Goal: Task Accomplishment & Management: Use online tool/utility

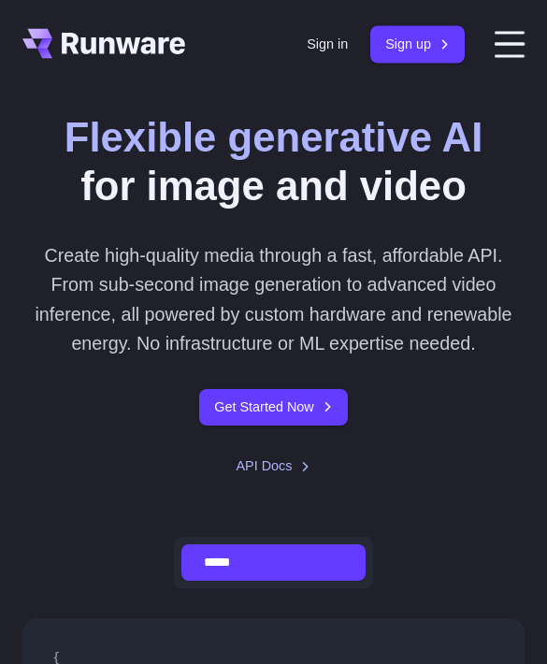
scroll to position [7, 0]
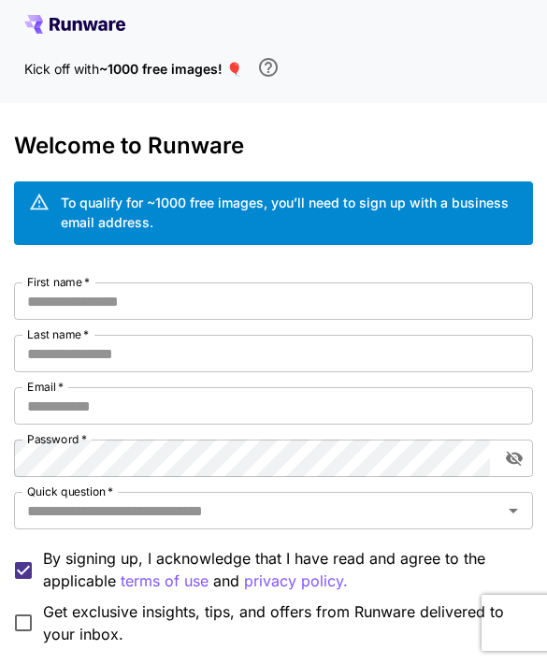
click at [46, 292] on input "First name   *" at bounding box center [274, 301] width 520 height 37
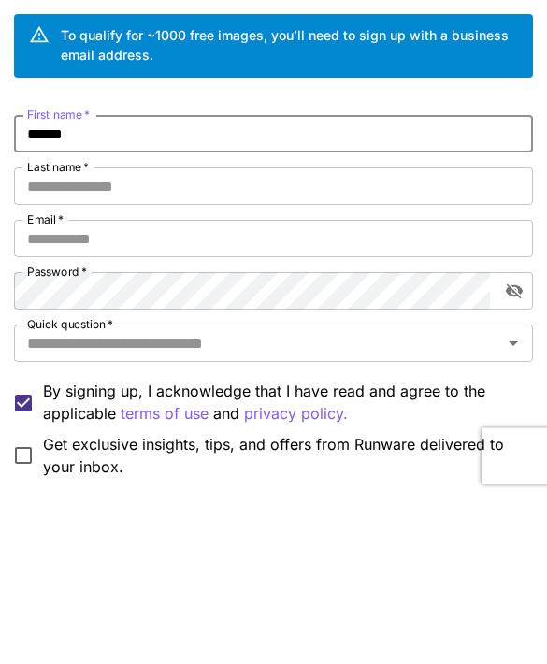
type input "******"
click at [66, 335] on input "Last name   *" at bounding box center [274, 353] width 520 height 37
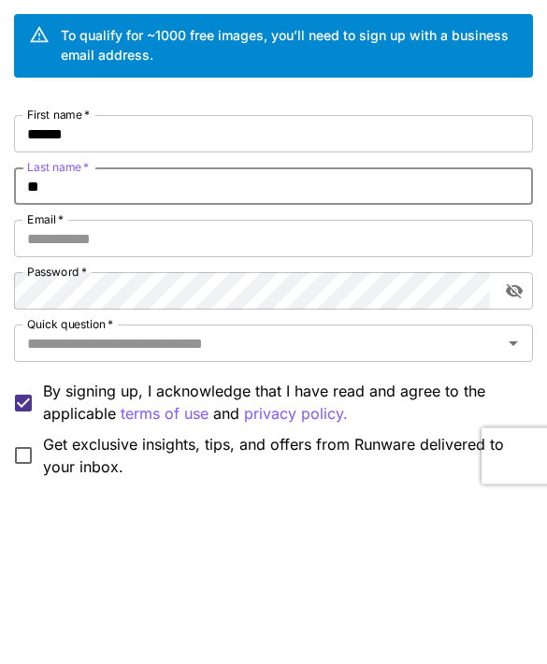
type input "***"
type input "**********"
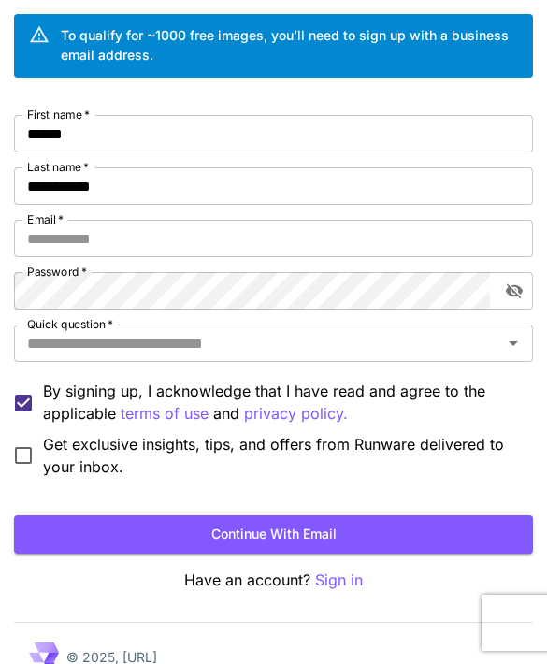
click at [36, 232] on input "Email   *" at bounding box center [274, 238] width 520 height 37
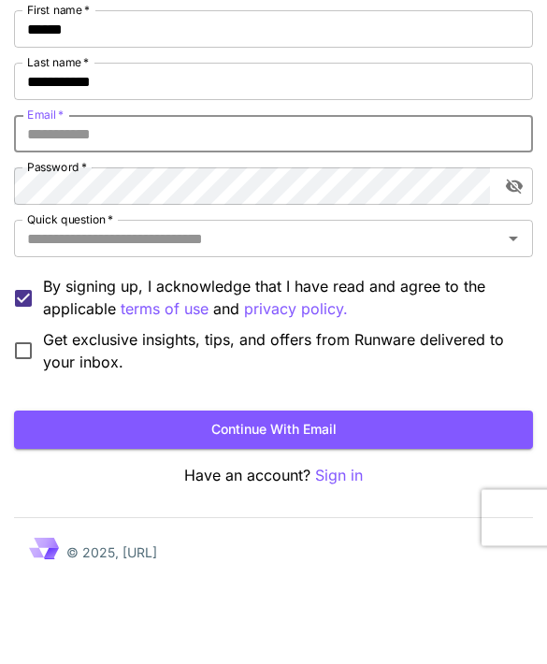
type input "**********"
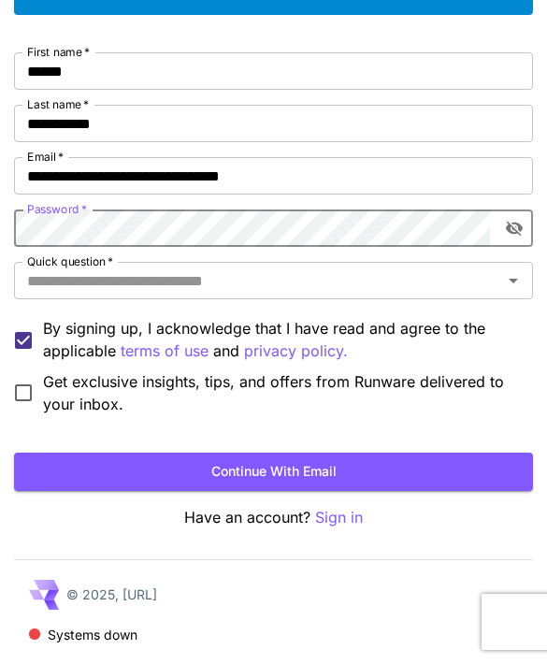
click at [504, 243] on div "Password   *" at bounding box center [274, 229] width 520 height 37
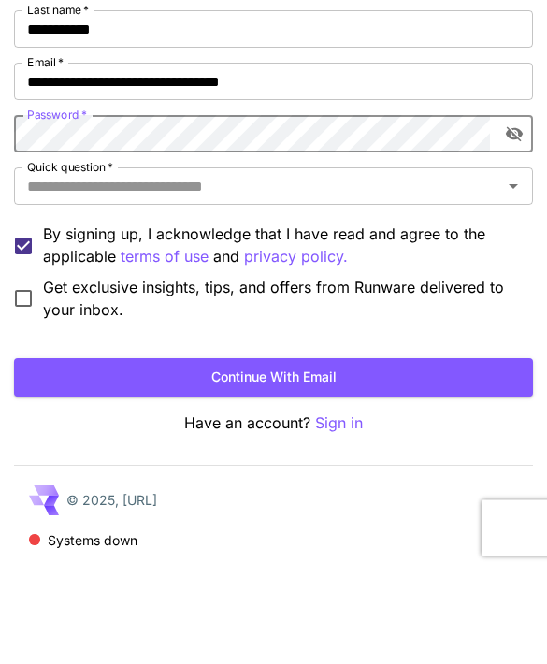
click at [513, 223] on icon "toggle password visibility" at bounding box center [514, 230] width 17 height 15
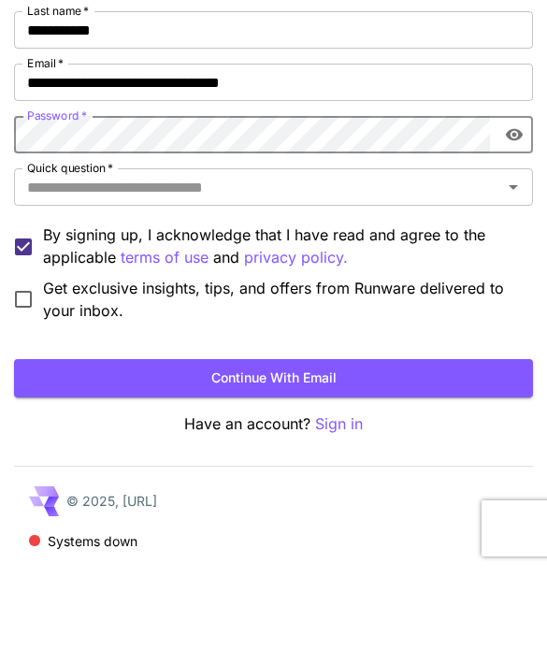
click at [40, 255] on label "Quick question   *" at bounding box center [70, 263] width 86 height 16
click at [40, 269] on input "Quick question   *" at bounding box center [259, 282] width 478 height 26
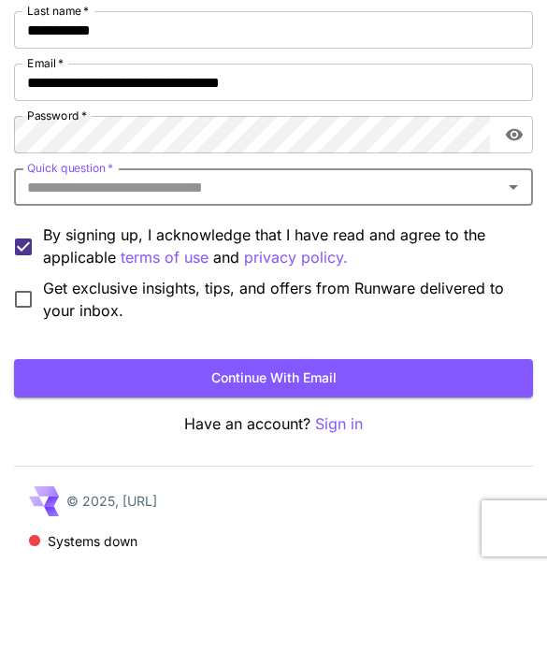
click at [77, 255] on label "Quick question   *" at bounding box center [70, 263] width 86 height 16
click at [77, 269] on input "Quick question   *" at bounding box center [259, 282] width 478 height 26
click at [514, 270] on icon "Open" at bounding box center [514, 281] width 22 height 22
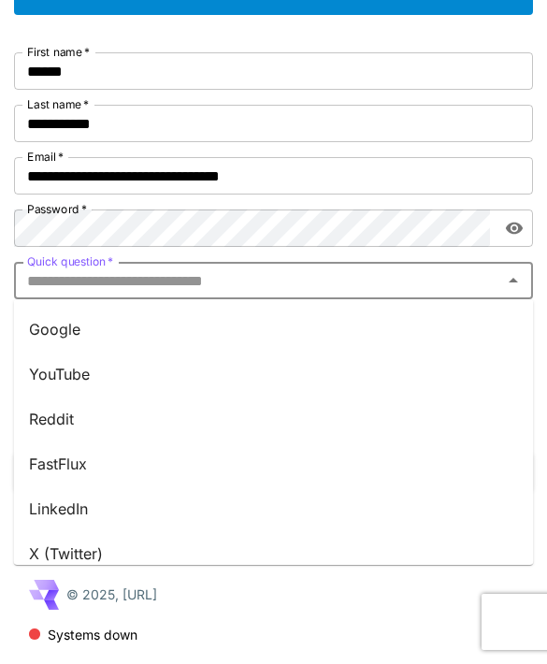
click at [39, 322] on li "Google" at bounding box center [274, 330] width 520 height 45
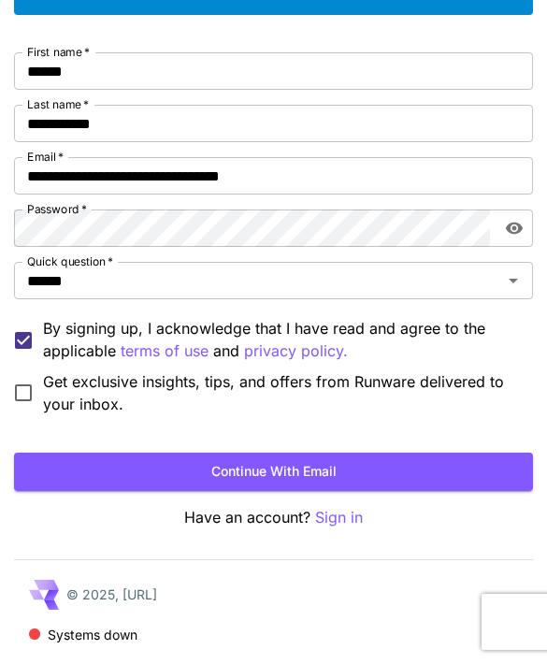
click at [130, 456] on button "Continue with email" at bounding box center [274, 473] width 520 height 38
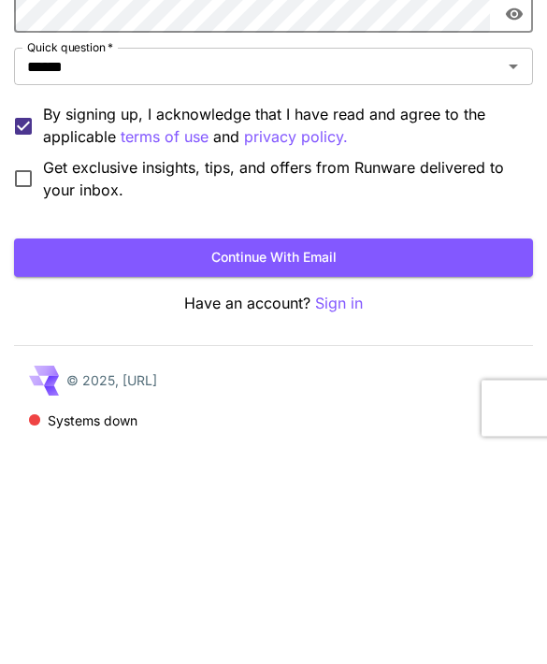
click at [96, 454] on button "Continue with email" at bounding box center [274, 473] width 520 height 38
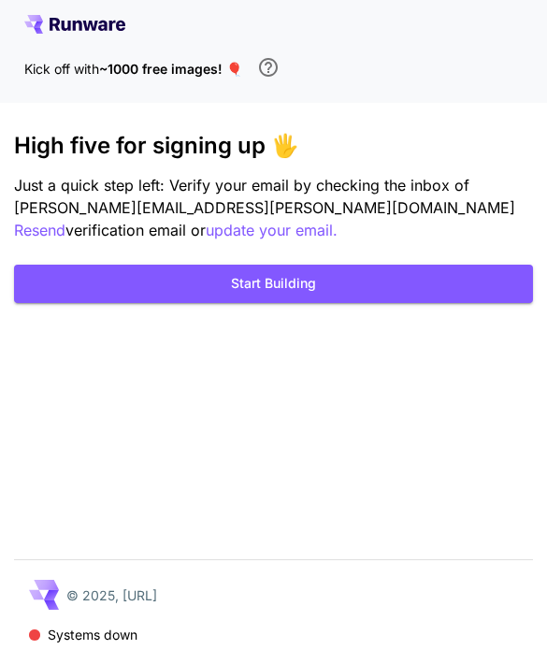
scroll to position [29, 0]
click at [109, 265] on button "Start Building" at bounding box center [274, 284] width 520 height 38
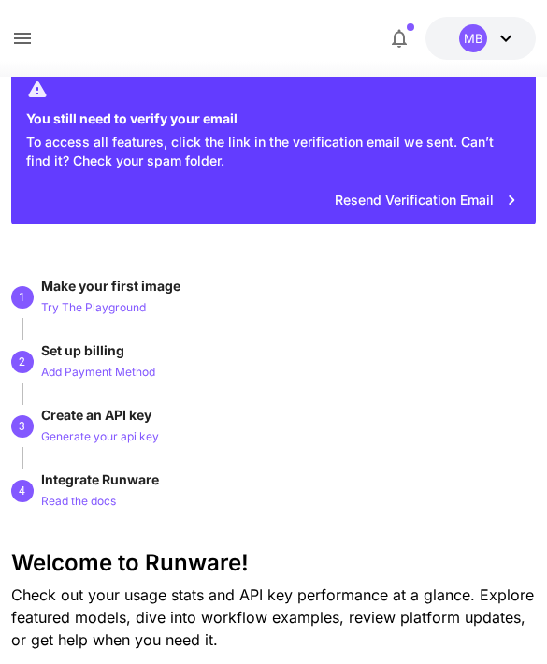
click at [80, 429] on p "Generate your api key" at bounding box center [100, 438] width 118 height 18
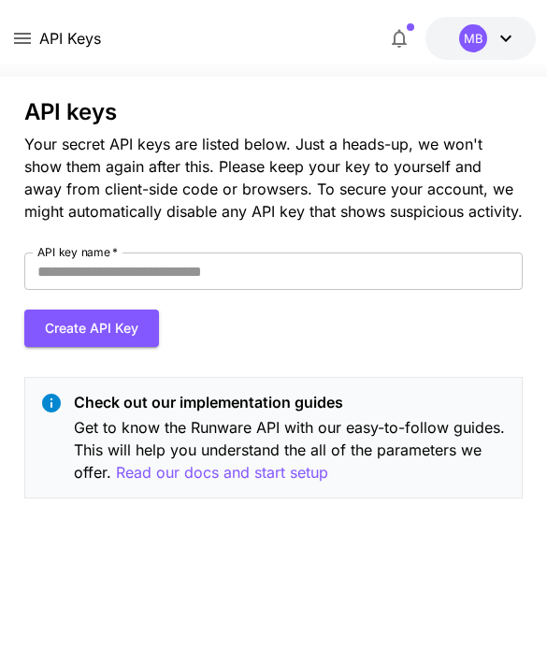
click at [85, 244] on label "API key name   *" at bounding box center [77, 252] width 80 height 16
click at [85, 253] on input "API key name   *" at bounding box center [274, 271] width 500 height 37
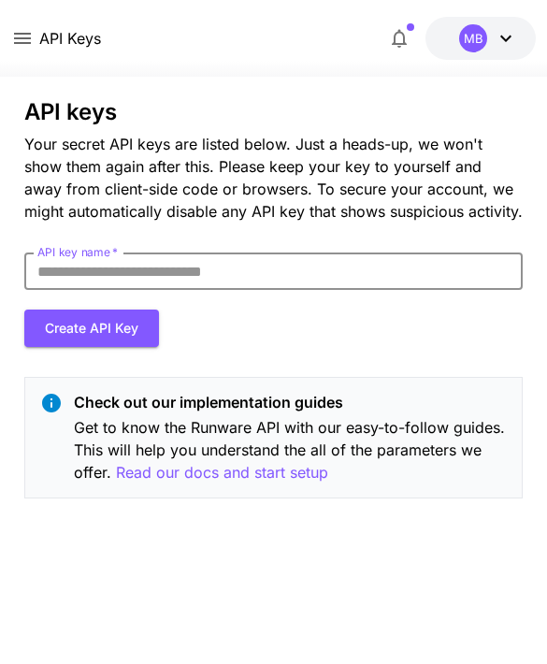
scroll to position [29, 0]
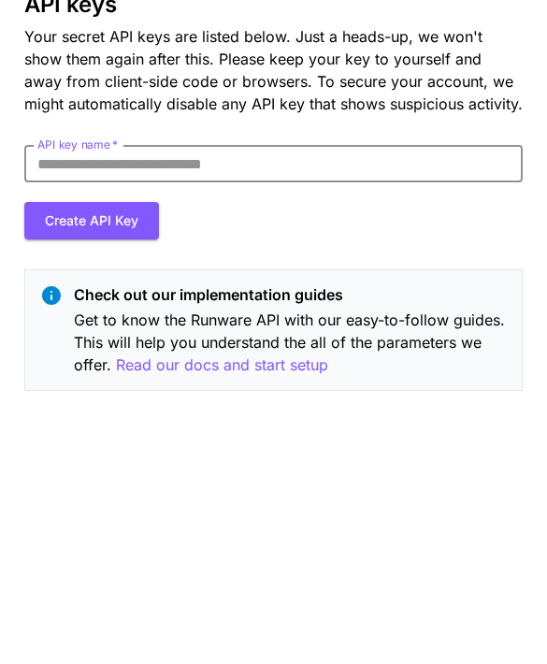
type input "**********"
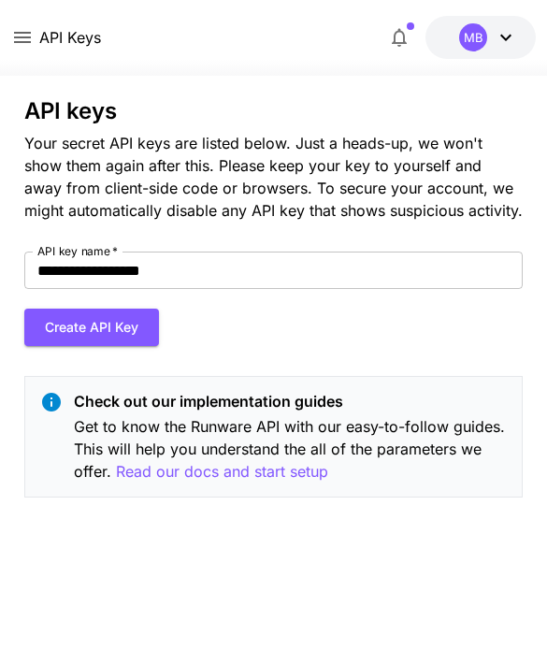
click at [59, 310] on button "Create API Key" at bounding box center [91, 329] width 135 height 38
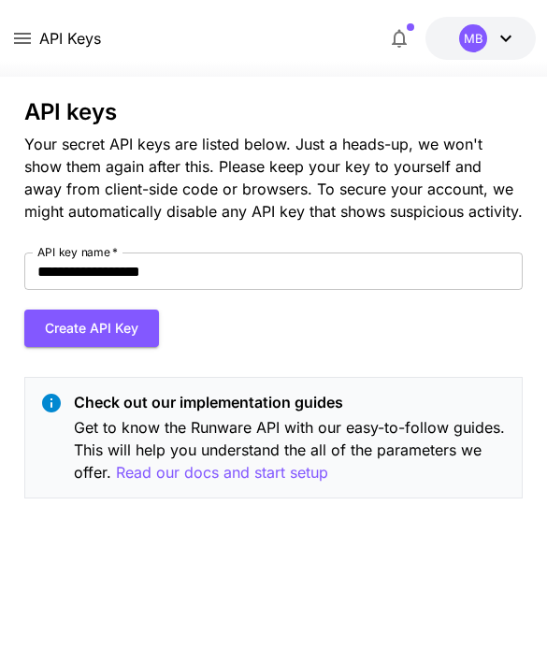
click at [51, 310] on button "Create API Key" at bounding box center [91, 329] width 135 height 38
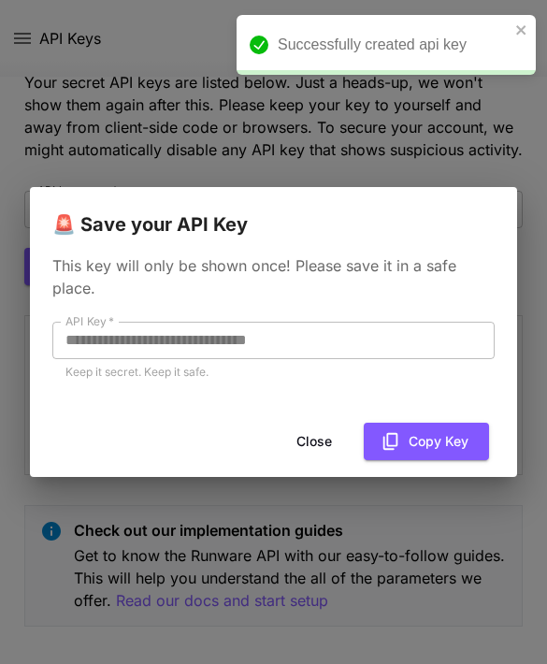
click at [382, 448] on icon "button" at bounding box center [391, 441] width 21 height 21
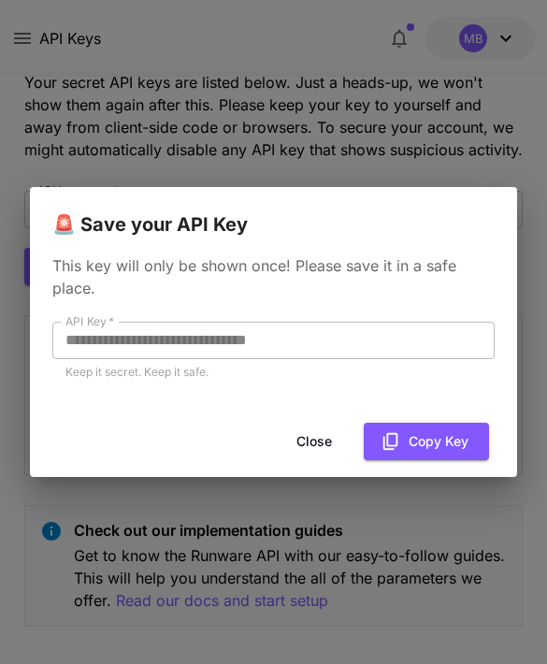
click at [63, 319] on div "**********" at bounding box center [274, 328] width 488 height 176
click at [426, 437] on button "Copy Key" at bounding box center [426, 442] width 125 height 38
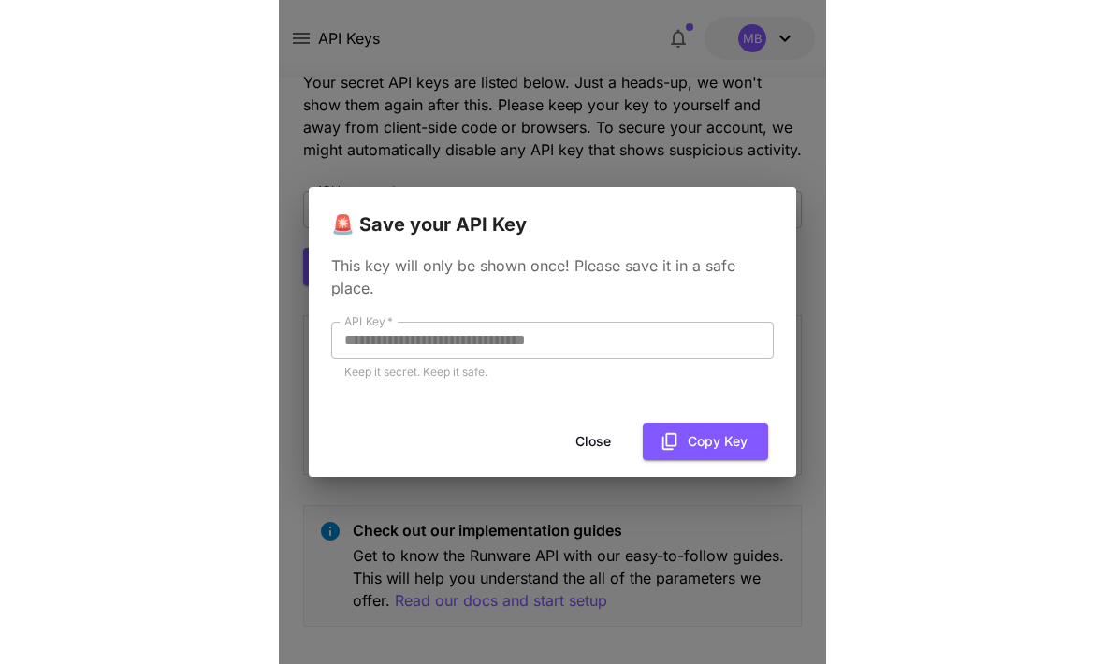
scroll to position [31, 0]
